Goal: Task Accomplishment & Management: Manage account settings

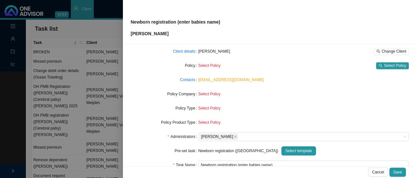
scroll to position [76, 0]
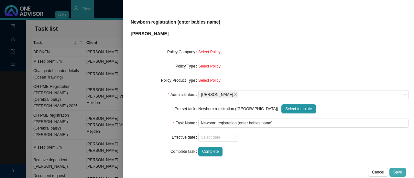
click at [401, 173] on span "Save" at bounding box center [398, 172] width 9 height 6
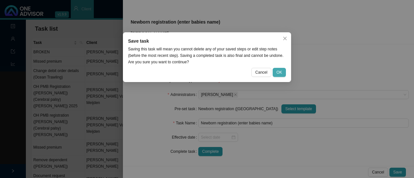
click at [285, 72] on button "OK" at bounding box center [279, 72] width 13 height 9
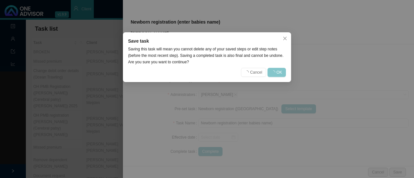
click at [279, 70] on span "OK" at bounding box center [280, 72] width 6 height 6
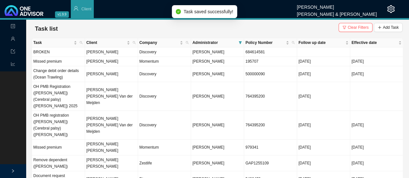
click at [76, 72] on td "Change debit order details (Ocean Trawling)" at bounding box center [58, 74] width 53 height 16
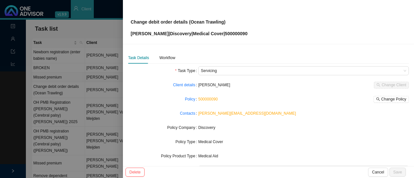
click at [58, 90] on div at bounding box center [207, 89] width 414 height 178
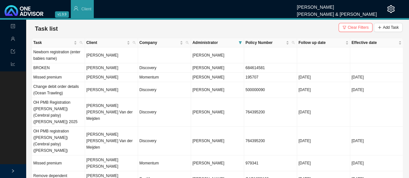
click at [53, 93] on td "Change debit order details (Ocean Trawling)" at bounding box center [58, 90] width 53 height 16
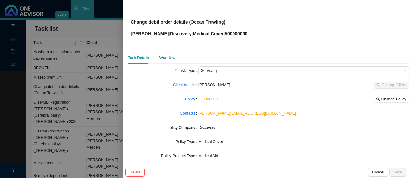
click at [168, 59] on div "Workflow" at bounding box center [168, 58] width 16 height 6
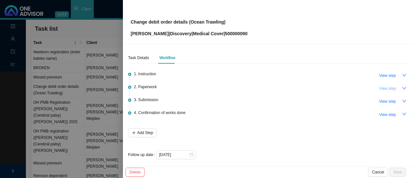
click at [388, 92] on button "View step" at bounding box center [387, 88] width 25 height 9
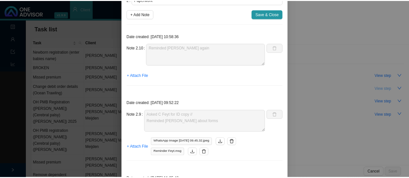
scroll to position [50, 0]
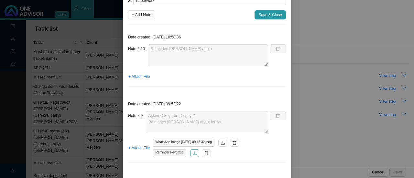
click at [193, 154] on icon "download" at bounding box center [195, 153] width 4 height 4
click at [141, 15] on span "+ Add Note" at bounding box center [141, 15] width 19 height 6
type textarea "Reminded [PERSON_NAME] again"
type textarea "Asked C Feyt for ID copy // Reminded [PERSON_NAME] about forms"
type textarea "Forms & auth letter sent to [PERSON_NAME]. Forms are incomplete."
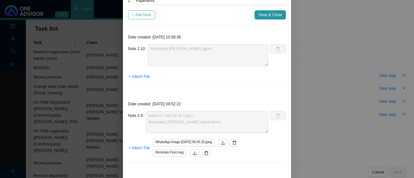
type textarea "Forms returned"
type textarea "Forms not returned yet."
type textarea "Feedback from [PERSON_NAME] - REF: 11442704484 for consent form"
type textarea "Verbal feedback from [PERSON_NAME] - Changes to be effective [DATE]."
type textarea "Emailed [PERSON_NAME] requesting a copy of ID."
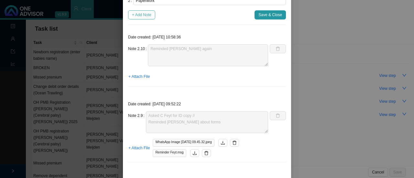
type textarea "Received signed form back. The form is signed digitally which is probably going…"
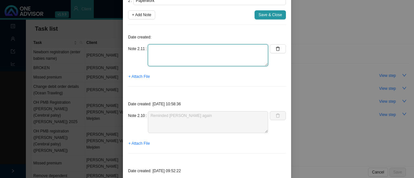
click at [172, 60] on textarea at bounding box center [208, 55] width 120 height 22
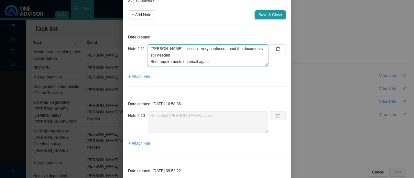
type textarea "[PERSON_NAME] called in - very confused about the documents still needed Sent r…"
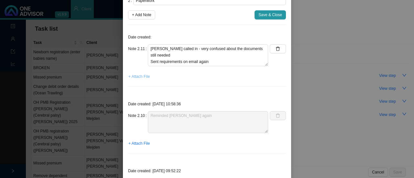
click at [142, 77] on span "+ Attach File" at bounding box center [138, 76] width 21 height 6
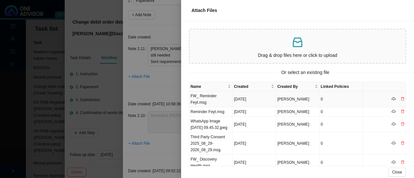
click at [205, 99] on td "FW_ Reminder Feyt.msg" at bounding box center [210, 100] width 43 height 16
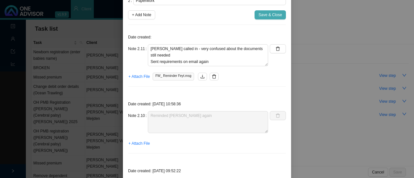
click at [266, 15] on span "Save & Close" at bounding box center [271, 15] width 24 height 6
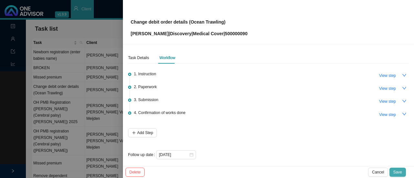
click at [398, 173] on span "Save" at bounding box center [398, 172] width 9 height 6
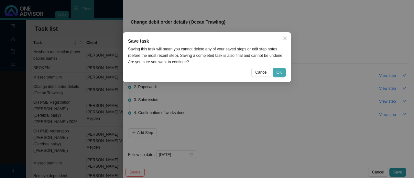
click at [282, 73] on span "OK" at bounding box center [280, 72] width 6 height 6
